Goal: Information Seeking & Learning: Learn about a topic

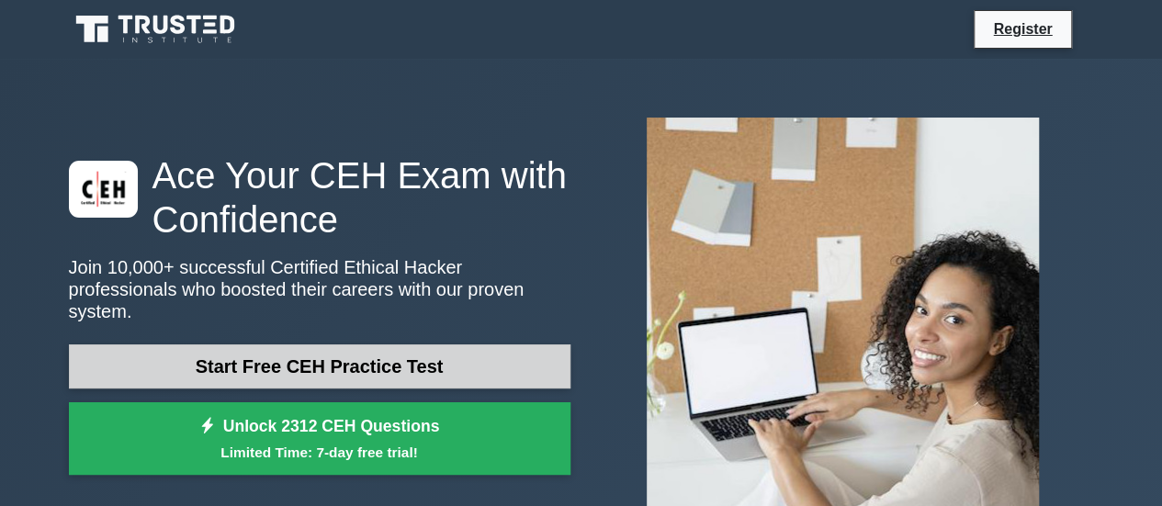
click at [301, 354] on link "Start Free CEH Practice Test" at bounding box center [319, 366] width 501 height 44
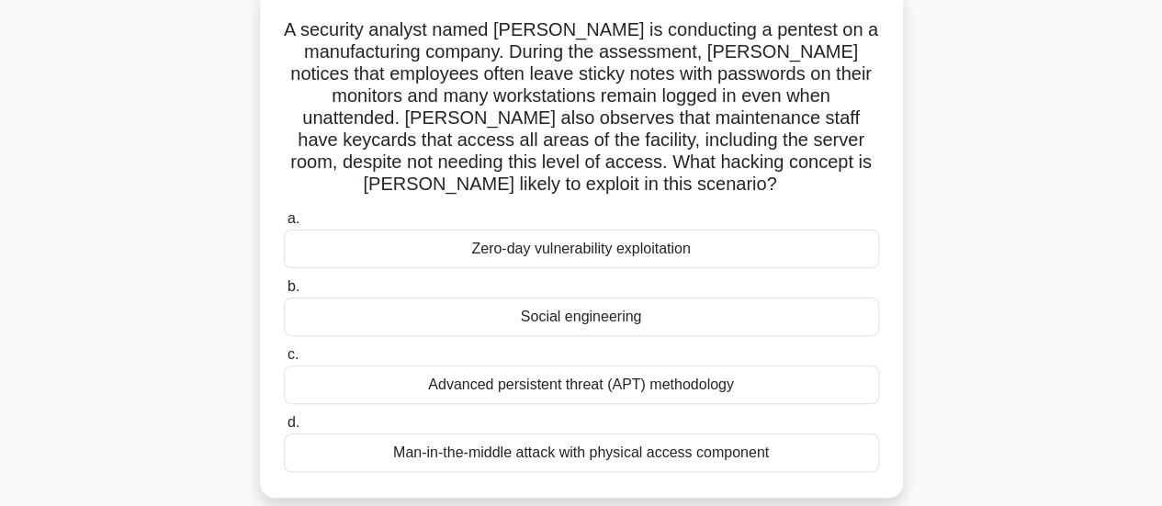
scroll to position [82, 0]
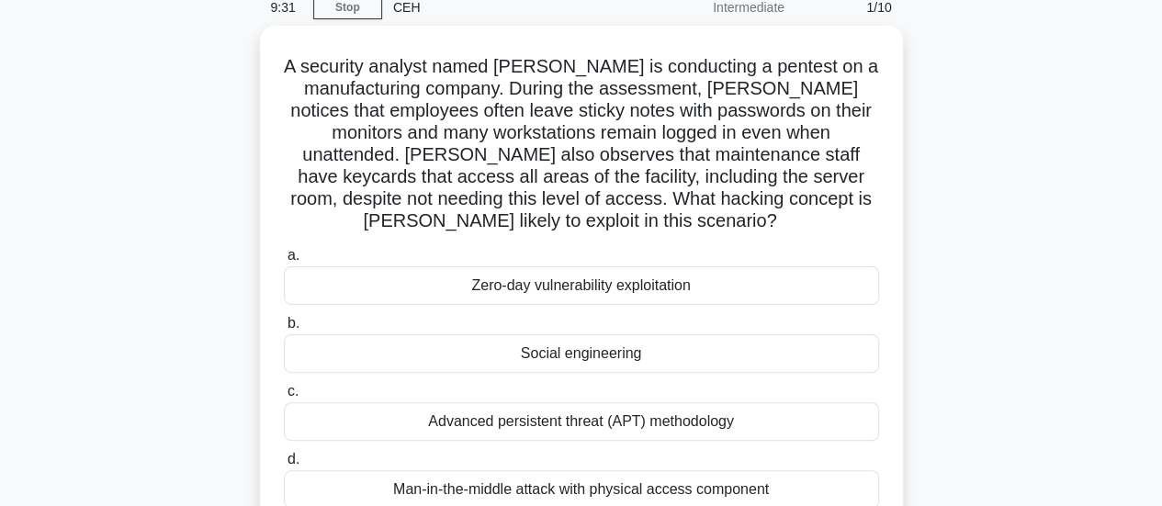
click at [1012, 225] on div "A security analyst named [PERSON_NAME] is conducting a pentest on a manufacturi…" at bounding box center [581, 291] width 1047 height 531
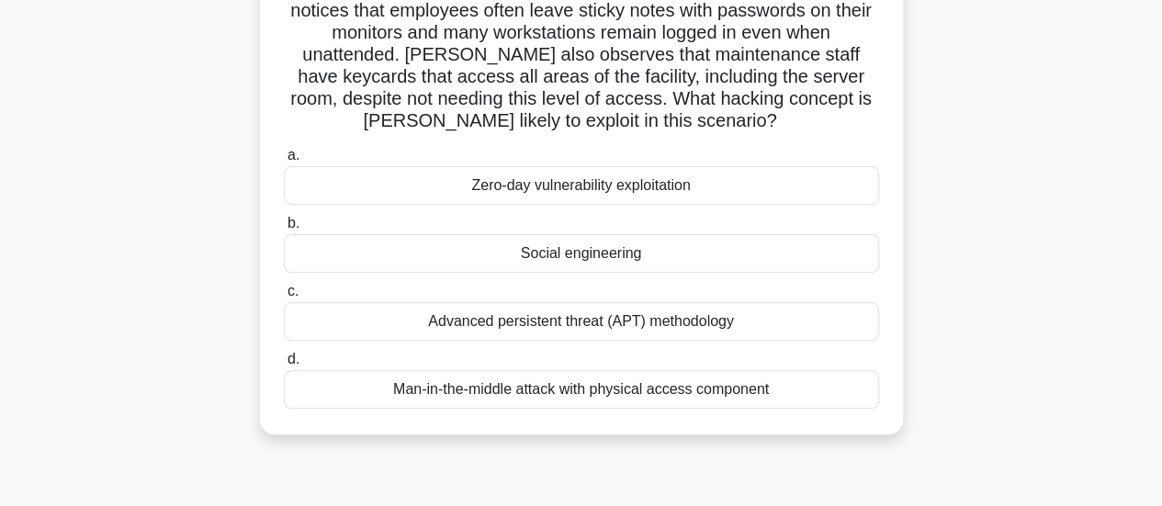
scroll to position [192, 0]
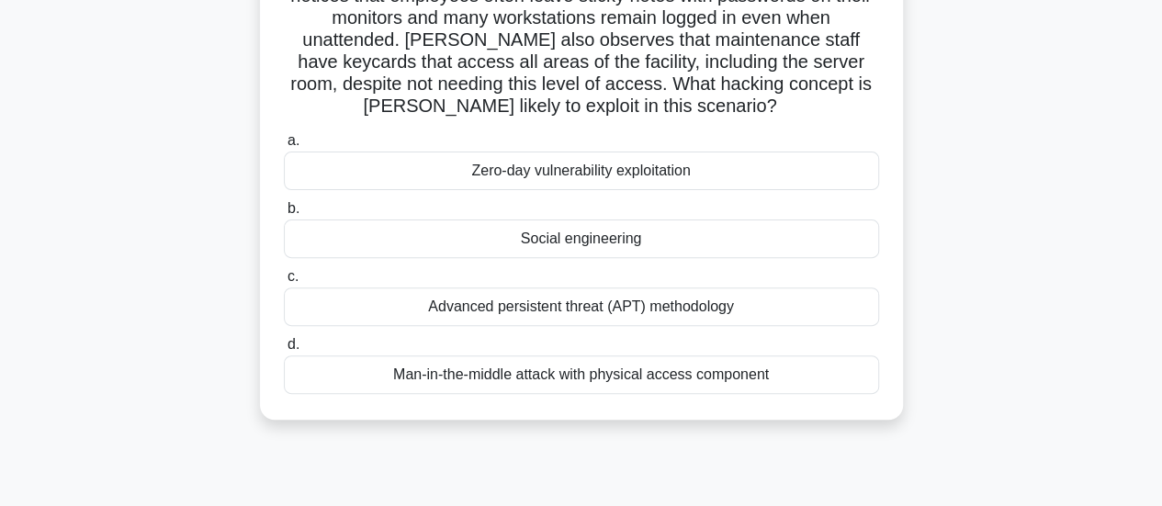
click at [659, 242] on div "Social engineering" at bounding box center [581, 238] width 595 height 39
click at [284, 215] on input "b. Social engineering" at bounding box center [284, 209] width 0 height 12
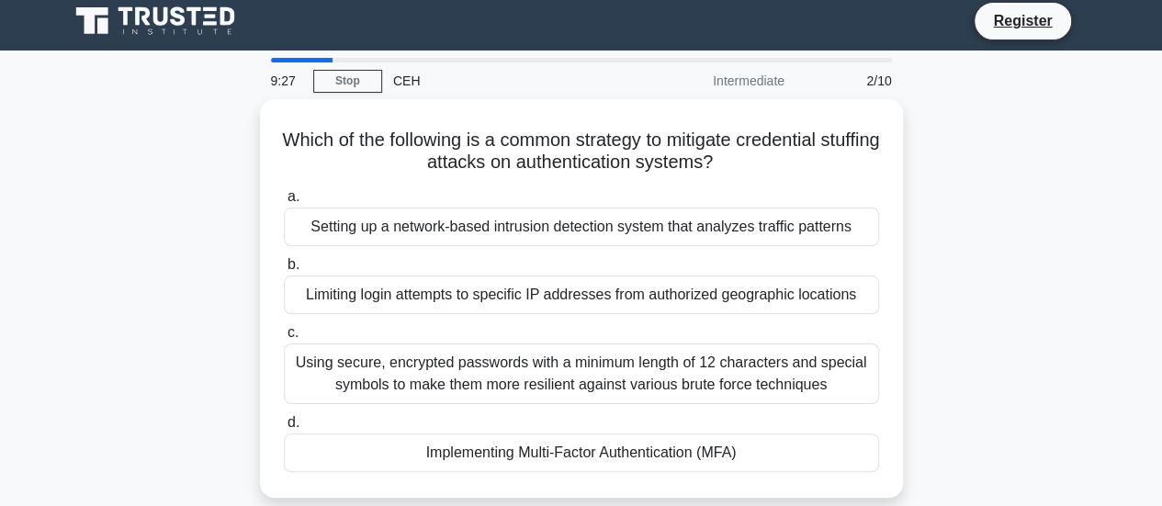
scroll to position [0, 0]
